Goal: Task Accomplishment & Management: Use online tool/utility

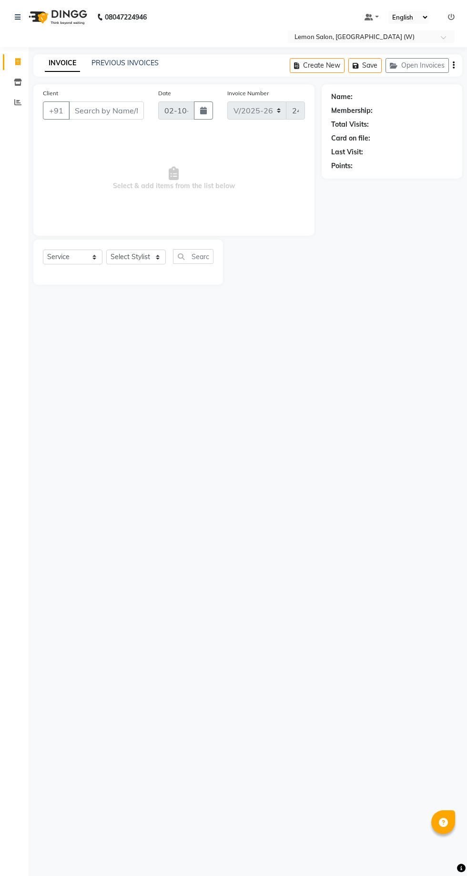
select select "8053"
select select "service"
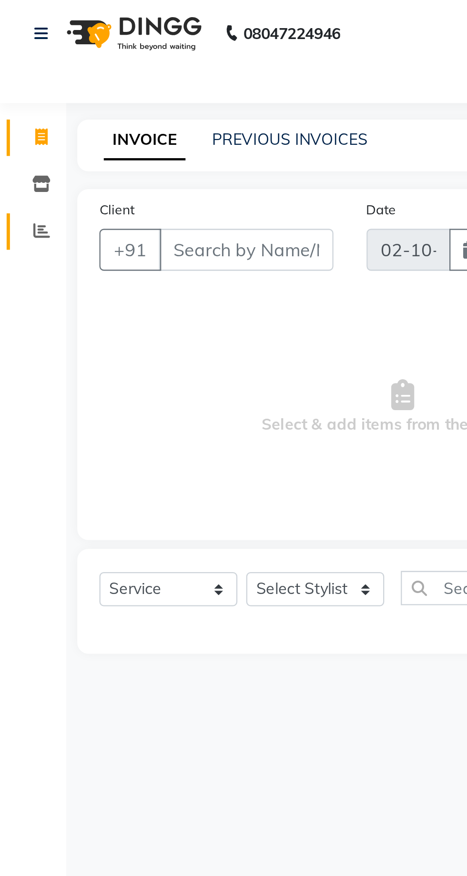
click at [24, 105] on span at bounding box center [18, 102] width 17 height 11
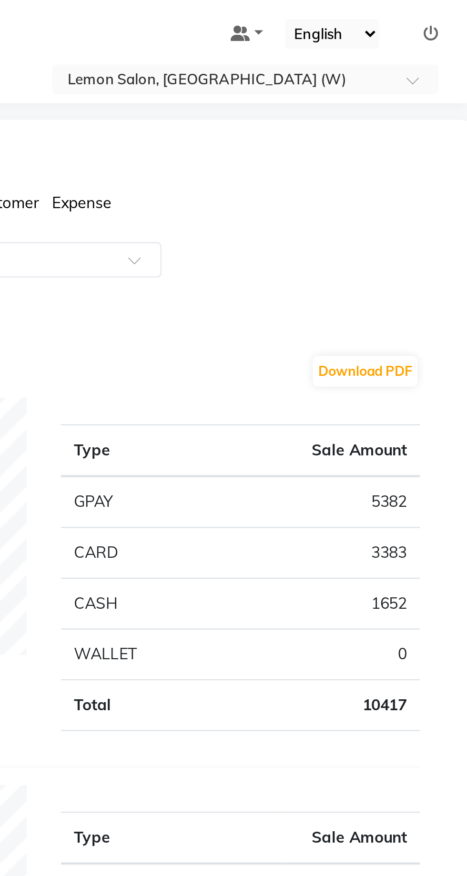
select select "service"
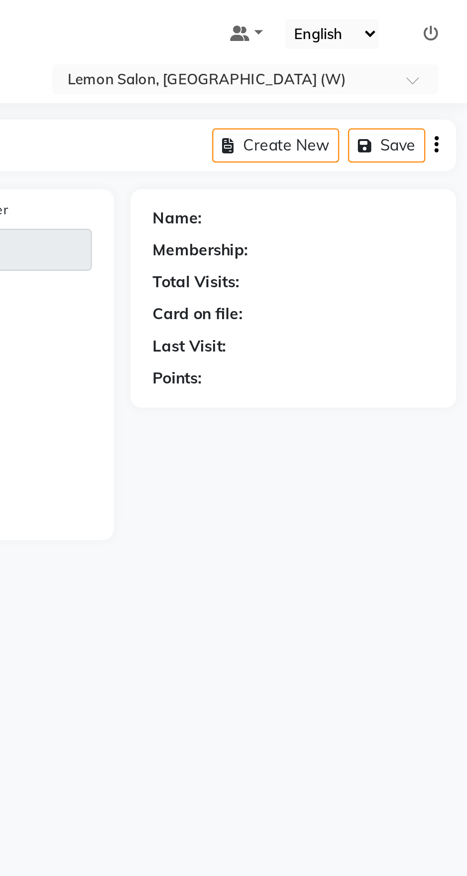
type input "2466"
select select "8053"
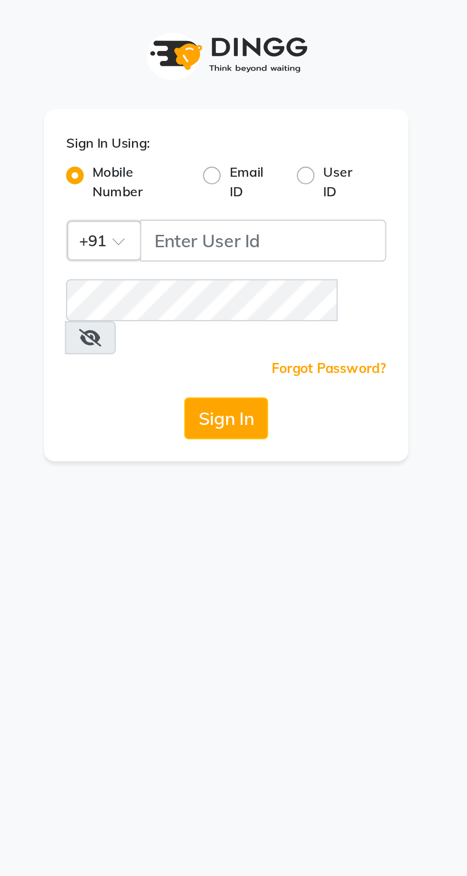
select select "service"
